Goal: Information Seeking & Learning: Learn about a topic

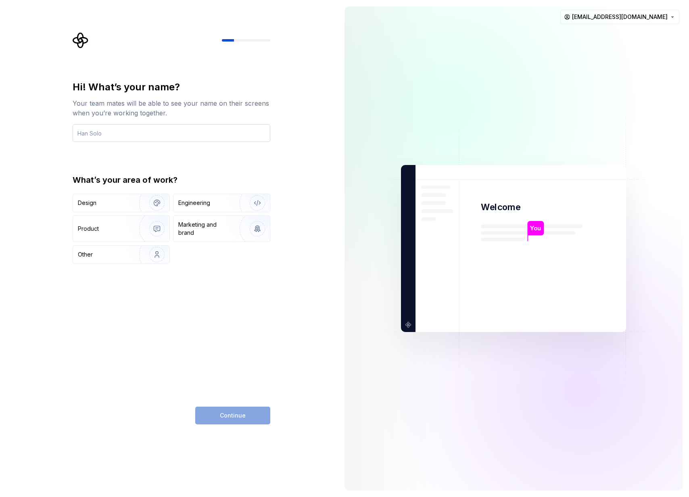
click at [113, 133] on input "text" at bounding box center [172, 133] width 198 height 18
click at [651, 13] on html "Hi! What’s your name? Your team mates will be able to see your name on their sc…" at bounding box center [344, 248] width 689 height 497
click at [100, 131] on html "Hi! What’s your name? Your team mates will be able to see your name on their sc…" at bounding box center [344, 248] width 689 height 497
click at [105, 133] on input "text" at bounding box center [172, 133] width 198 height 18
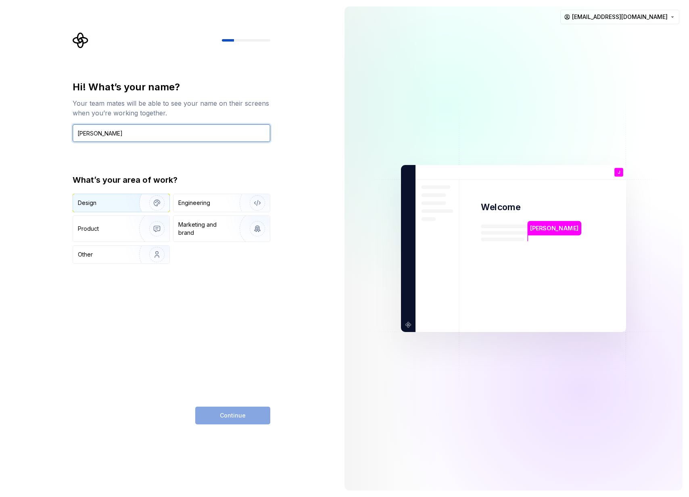
type input "[PERSON_NAME]"
click at [121, 203] on div "Design" at bounding box center [103, 203] width 51 height 8
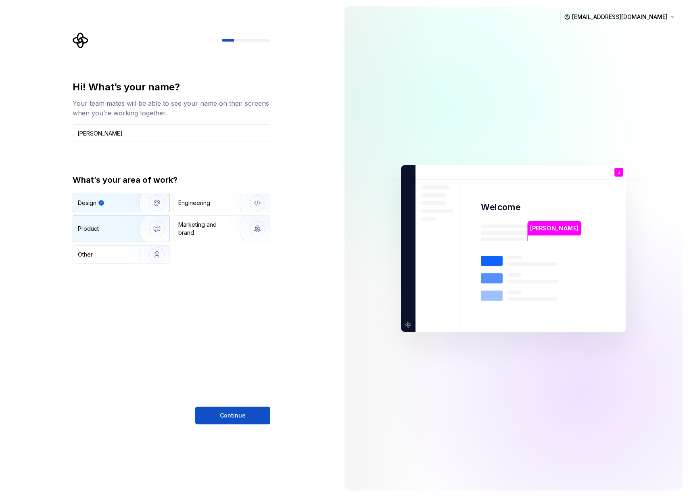
click at [126, 229] on img "button" at bounding box center [152, 229] width 52 height 54
click at [124, 199] on div "Design" at bounding box center [103, 203] width 51 height 8
click at [105, 223] on div "Product" at bounding box center [121, 229] width 96 height 26
click at [128, 204] on img "button" at bounding box center [152, 203] width 52 height 54
click at [226, 414] on span "Continue" at bounding box center [233, 415] width 26 height 8
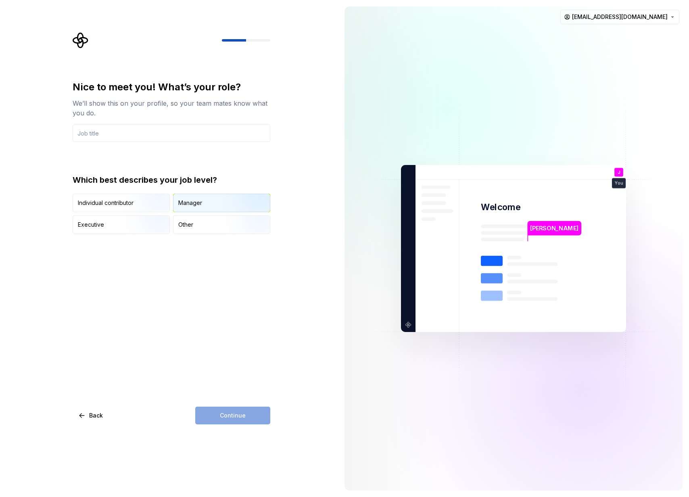
click at [231, 199] on img "button" at bounding box center [251, 213] width 52 height 54
click at [173, 135] on input "text" at bounding box center [172, 133] width 198 height 18
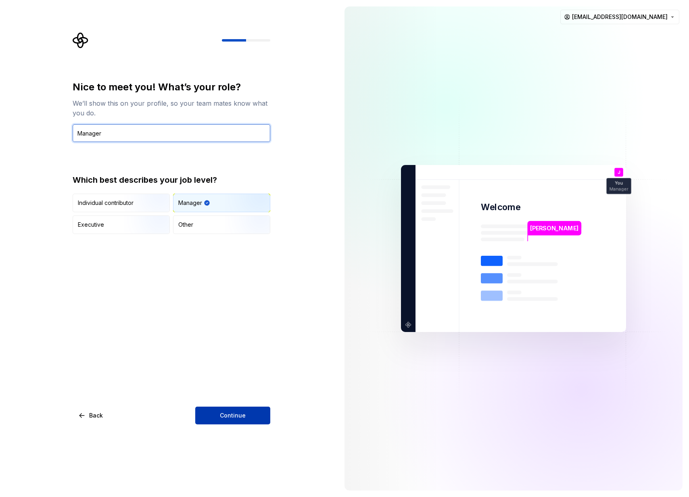
type input "Manager"
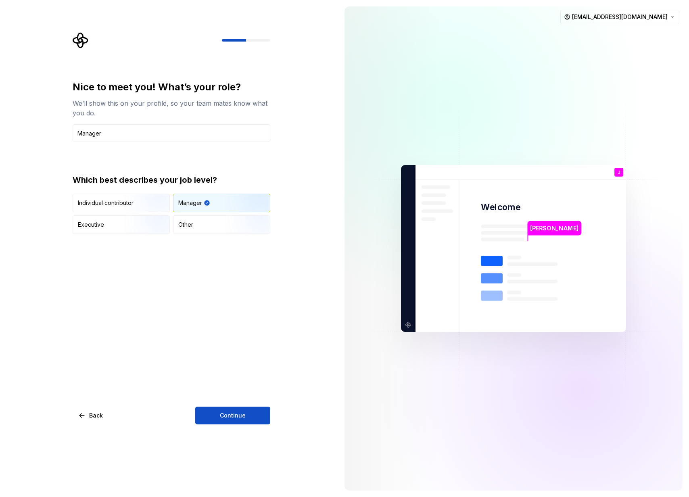
drag, startPoint x: 239, startPoint y: 419, endPoint x: 291, endPoint y: 365, distance: 75.0
click at [239, 418] on span "Continue" at bounding box center [233, 415] width 26 height 8
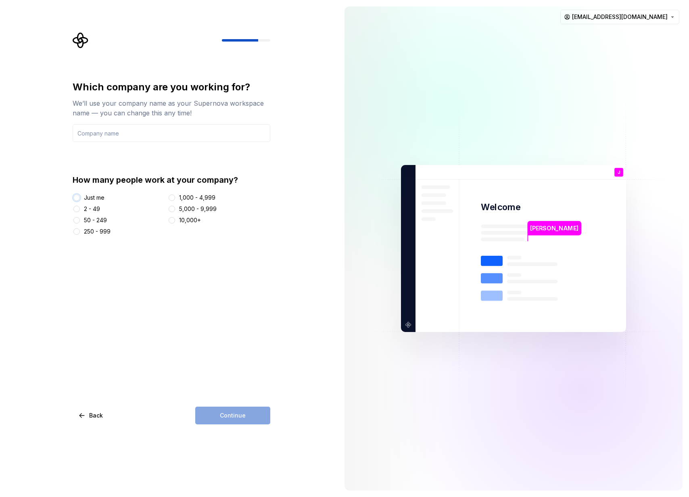
drag, startPoint x: 75, startPoint y: 198, endPoint x: 77, endPoint y: 201, distance: 4.2
click at [76, 198] on button "Just me" at bounding box center [76, 197] width 6 height 6
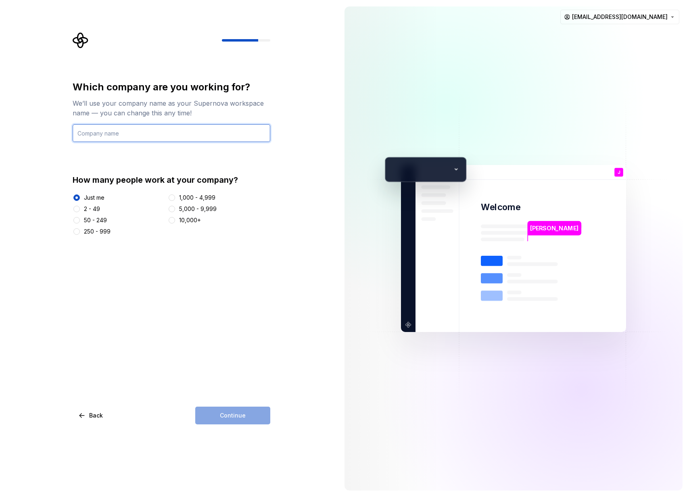
click at [144, 138] on input "text" at bounding box center [172, 133] width 198 height 18
type input "ASE"
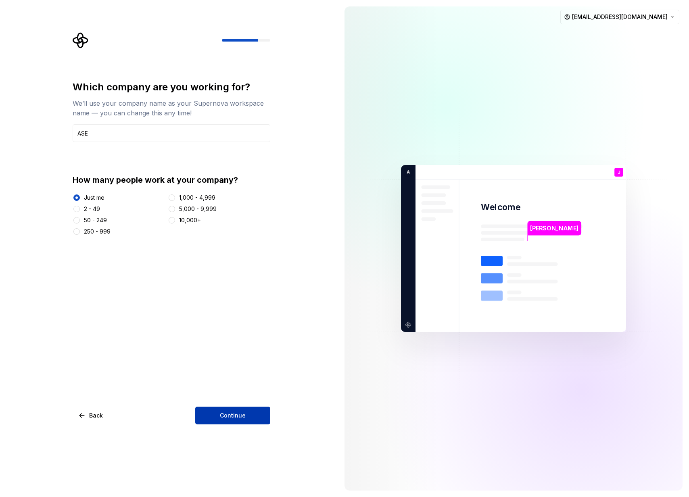
click at [256, 409] on button "Continue" at bounding box center [232, 415] width 75 height 18
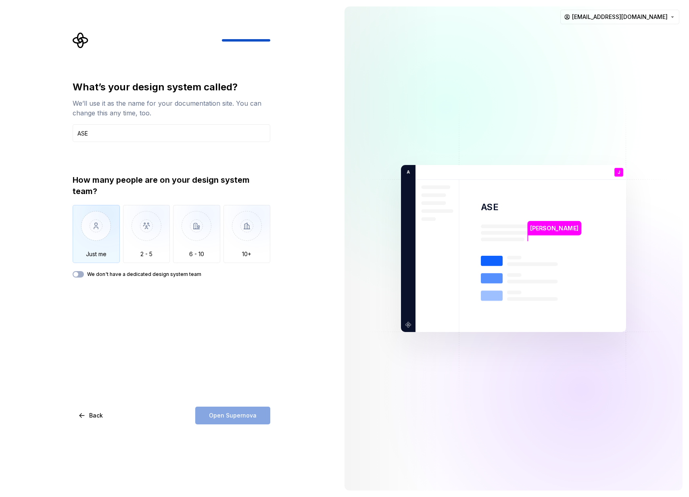
type input "ASE"
click at [103, 237] on img "button" at bounding box center [96, 232] width 47 height 54
click at [243, 414] on span "Open Supernova" at bounding box center [233, 415] width 48 height 8
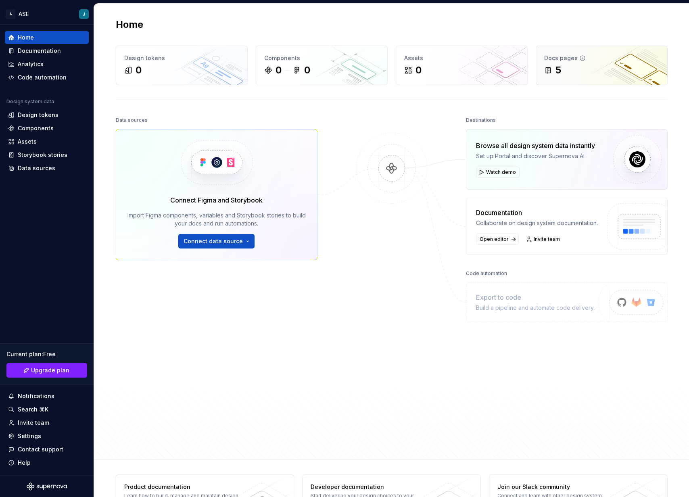
click at [583, 73] on div "5" at bounding box center [601, 70] width 115 height 13
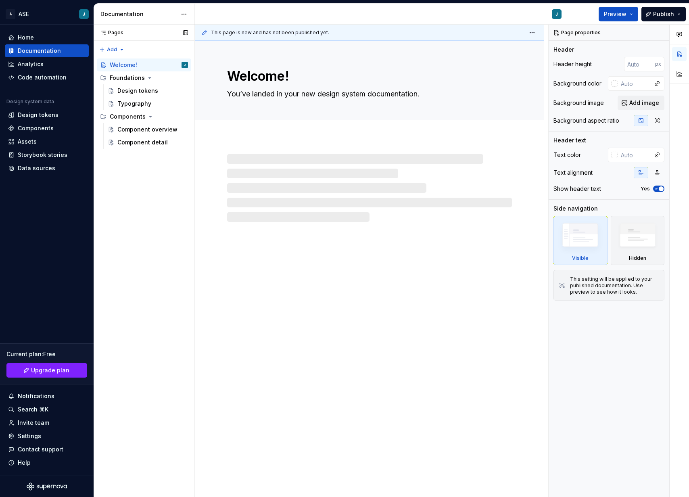
type textarea "*"
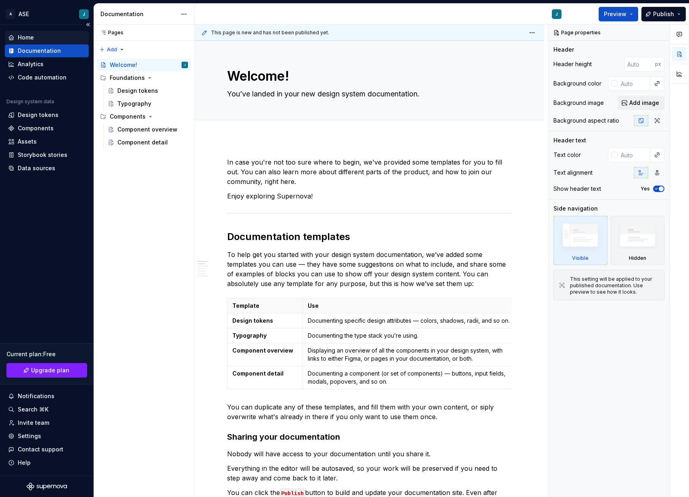
click at [29, 38] on div "Home" at bounding box center [26, 37] width 16 height 8
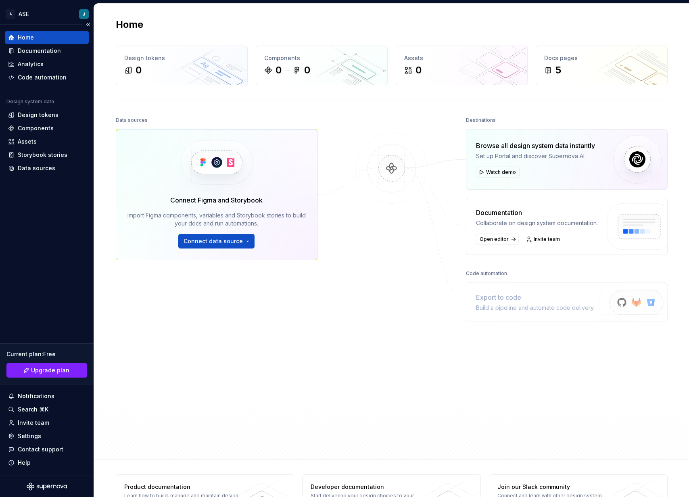
click at [28, 37] on div "Home" at bounding box center [26, 37] width 16 height 8
click at [36, 78] on div "Code automation" at bounding box center [42, 77] width 49 height 8
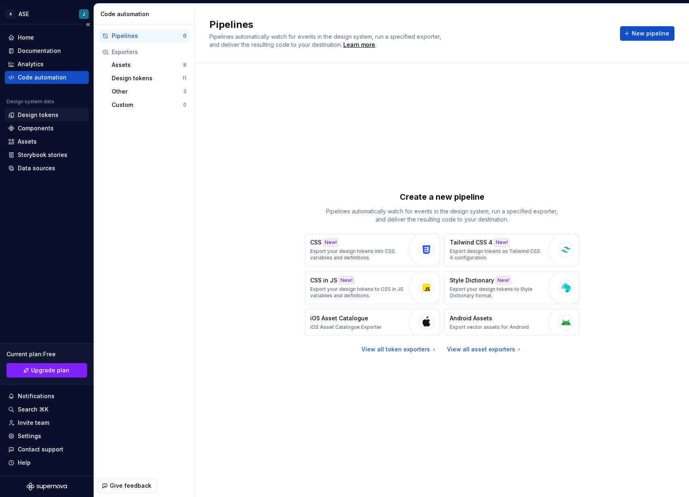
click at [29, 114] on div "Design tokens" at bounding box center [38, 115] width 41 height 8
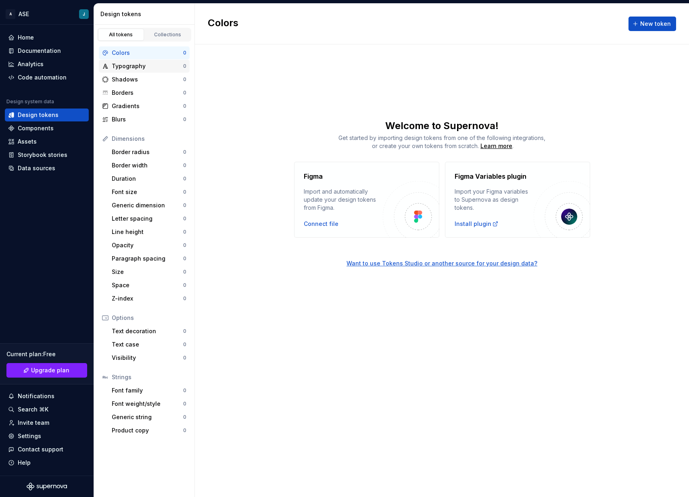
click at [135, 66] on div "Typography" at bounding box center [147, 66] width 71 height 8
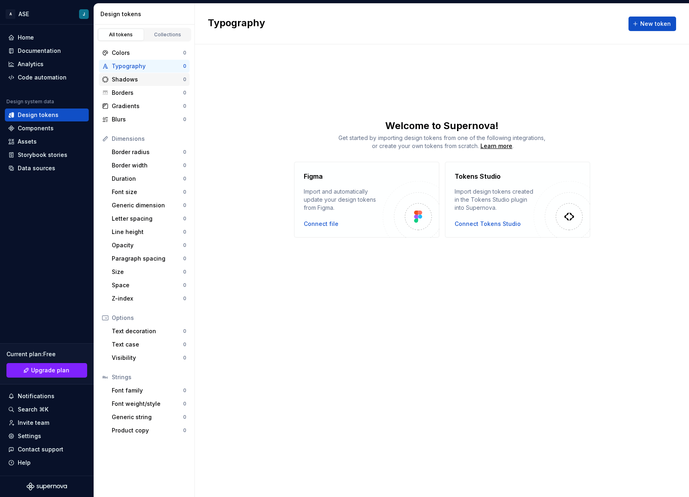
click at [129, 81] on div "Shadows" at bounding box center [147, 79] width 71 height 8
click at [127, 92] on div "Borders" at bounding box center [147, 93] width 71 height 8
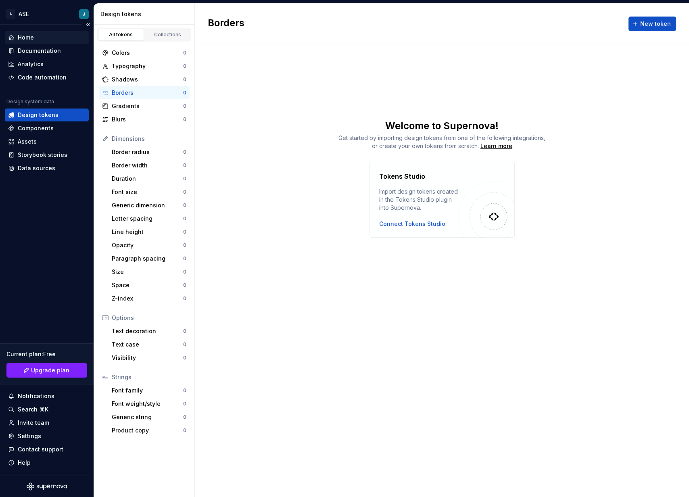
click at [23, 37] on div "Home" at bounding box center [26, 37] width 16 height 8
